Goal: Register for event/course

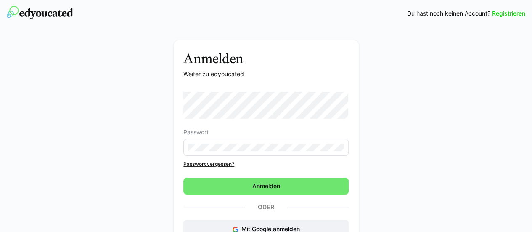
click at [216, 153] on eds-input at bounding box center [265, 147] width 165 height 17
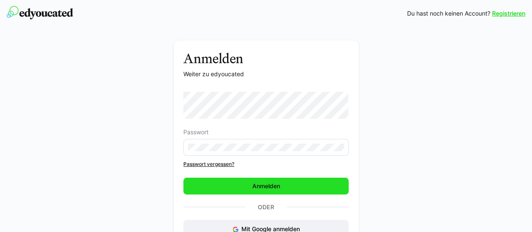
click at [245, 183] on span "Anmelden" at bounding box center [265, 185] width 165 height 17
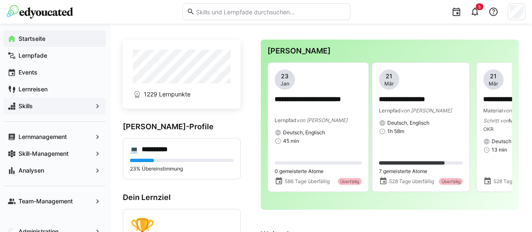
click at [49, 100] on div "Skills" at bounding box center [54, 106] width 103 height 17
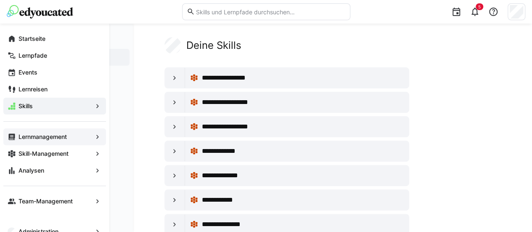
click at [0, 0] on app-navigation-label "Lernmanagement" at bounding box center [0, 0] width 0 height 0
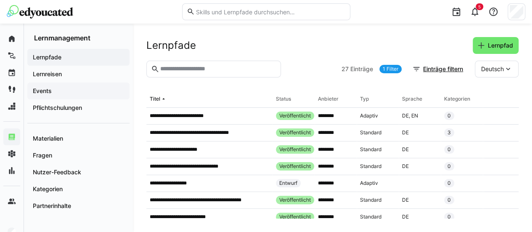
click at [68, 89] on span "Events" at bounding box center [79, 91] width 94 height 8
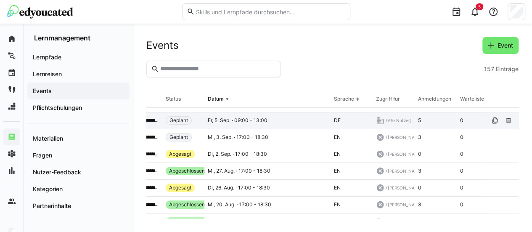
scroll to position [298, 0]
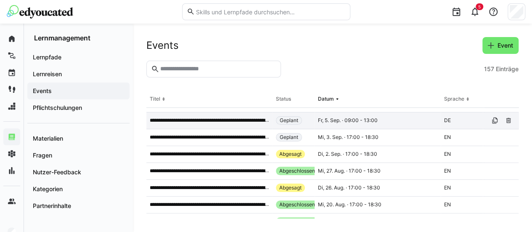
click at [204, 121] on p "**********" at bounding box center [209, 120] width 119 height 7
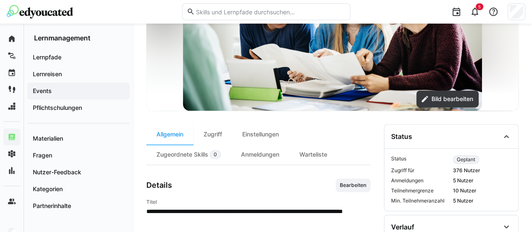
scroll to position [152, 0]
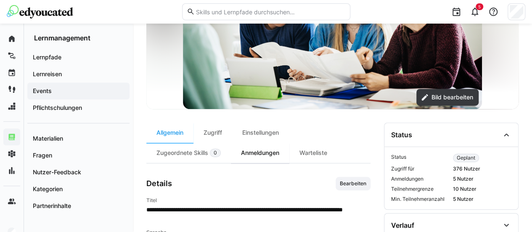
click at [264, 155] on div "Anmeldungen" at bounding box center [260, 153] width 58 height 20
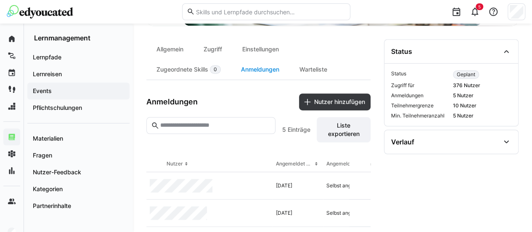
scroll to position [235, 0]
click at [166, 47] on div "Allgemein" at bounding box center [169, 50] width 47 height 20
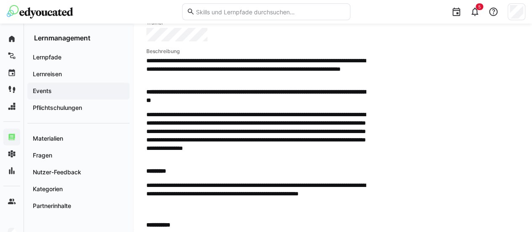
scroll to position [386, 0]
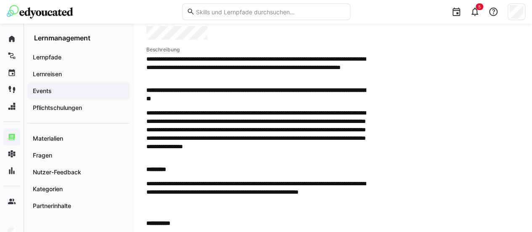
click at [310, 164] on span "**********" at bounding box center [258, 152] width 224 height 195
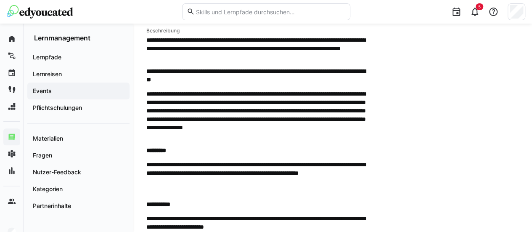
scroll to position [406, 0]
